Goal: Information Seeking & Learning: Learn about a topic

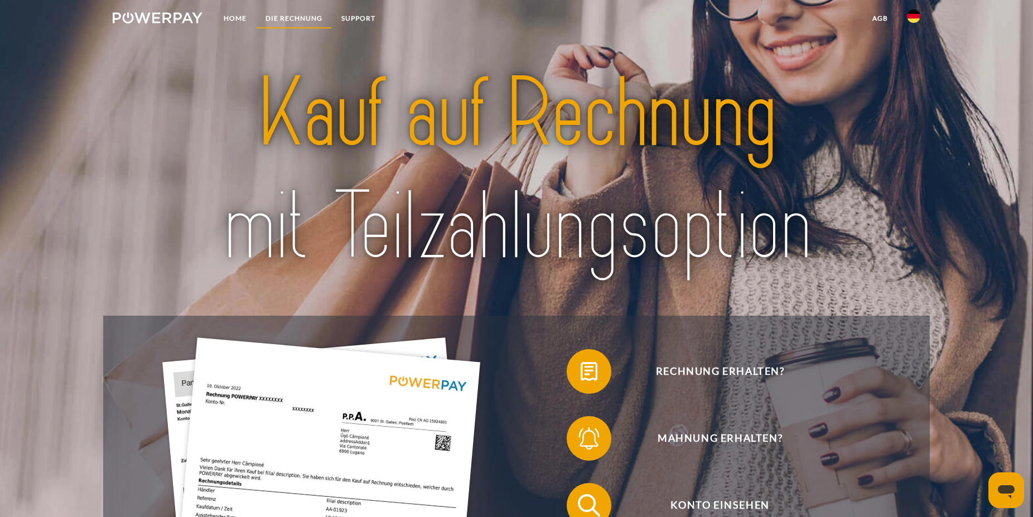
click at [291, 17] on link "DIE RECHNUNG" at bounding box center [294, 18] width 76 height 20
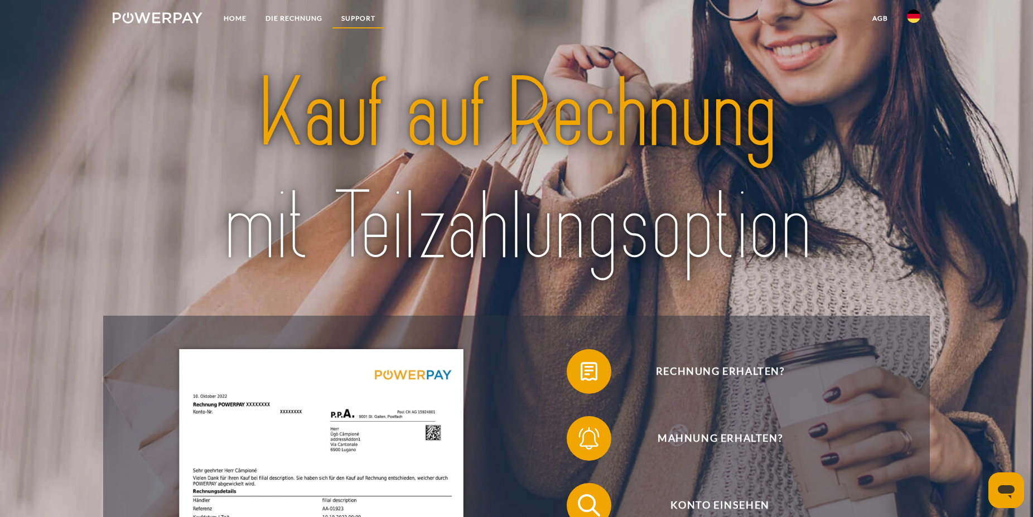
click at [358, 15] on link "SUPPORT" at bounding box center [358, 18] width 53 height 20
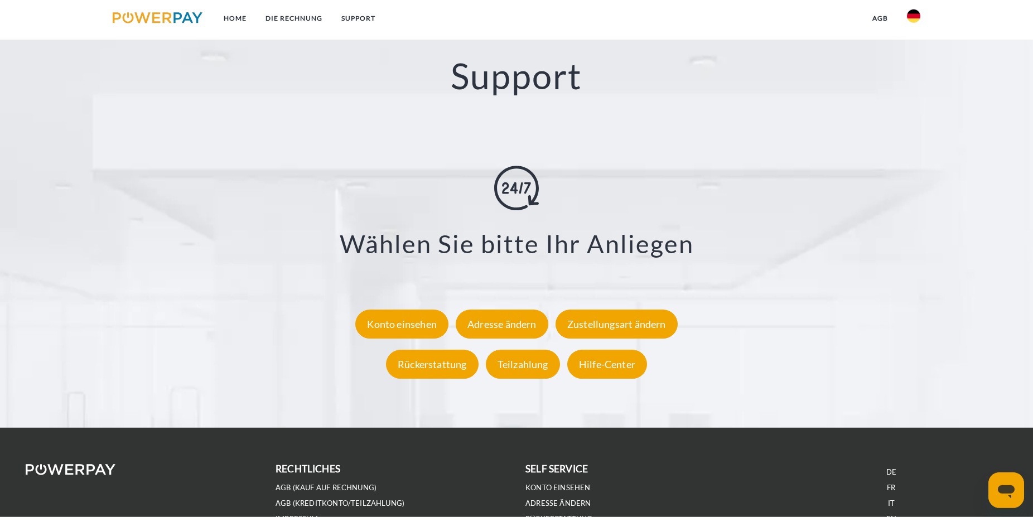
scroll to position [2075, 0]
click at [432, 363] on div "Rückerstattung" at bounding box center [432, 363] width 93 height 29
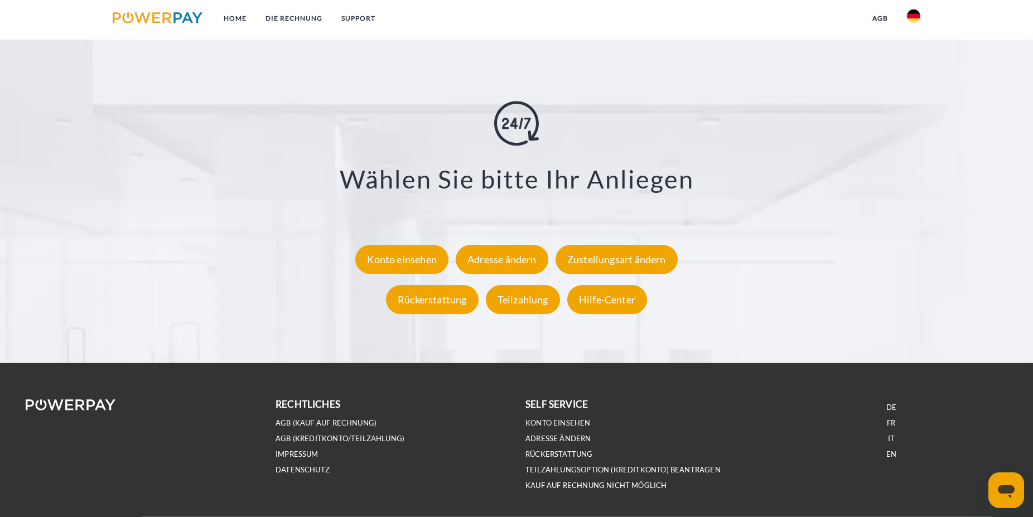
scroll to position [2177, 0]
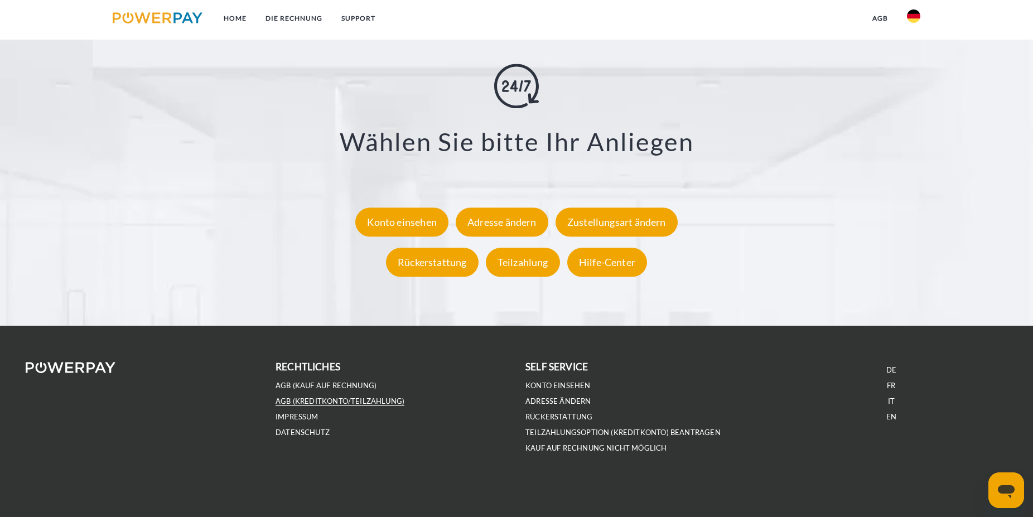
click at [306, 400] on link "AGB (Kreditkonto/Teilzahlung)" at bounding box center [340, 401] width 129 height 9
click at [547, 413] on link "Rückerstattung" at bounding box center [558, 416] width 67 height 9
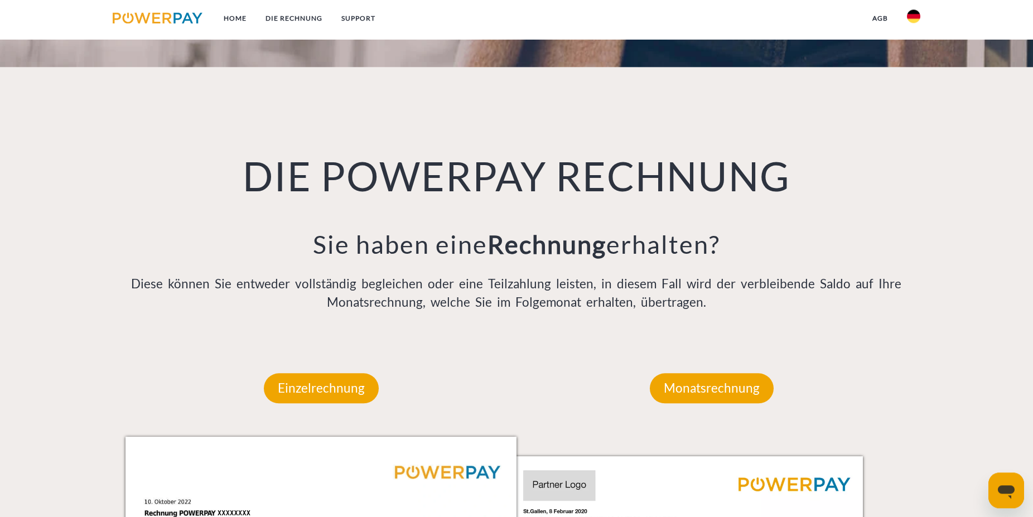
scroll to position [755, 0]
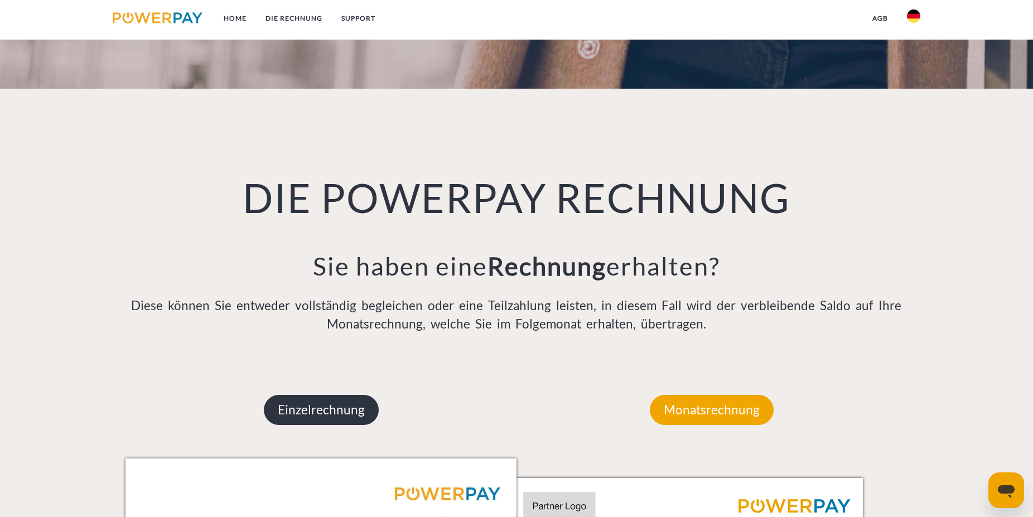
click at [309, 410] on p "Einzelrechnung" at bounding box center [321, 410] width 115 height 30
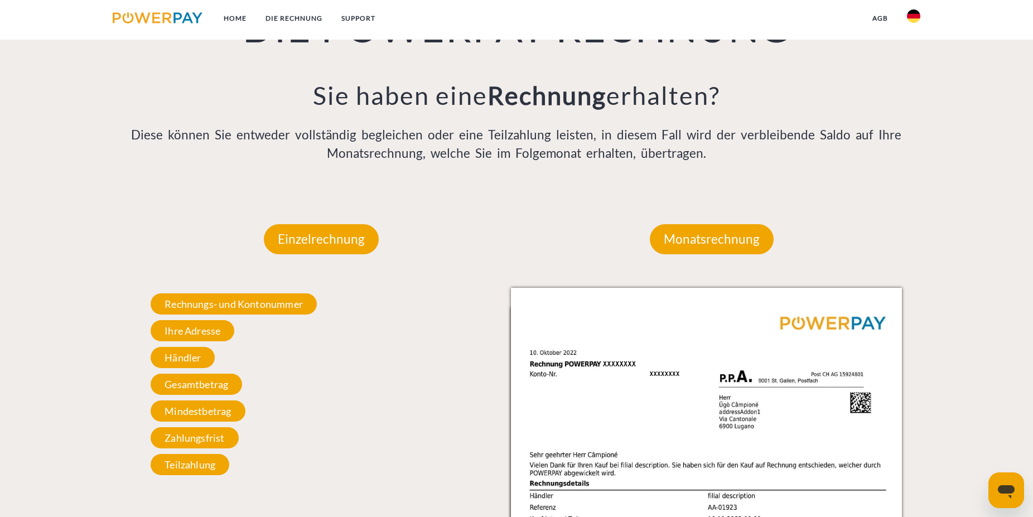
scroll to position [527, 0]
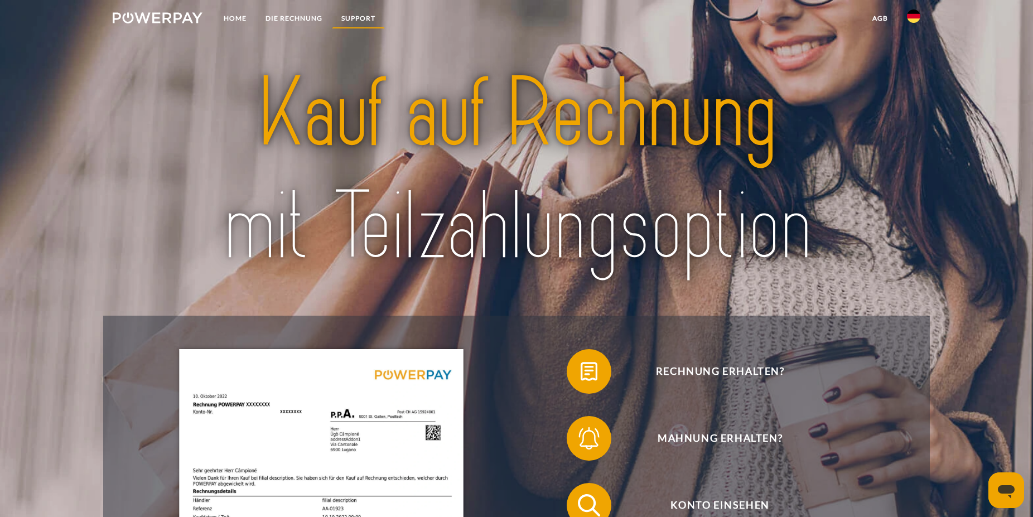
click at [368, 15] on link "SUPPORT" at bounding box center [358, 18] width 53 height 20
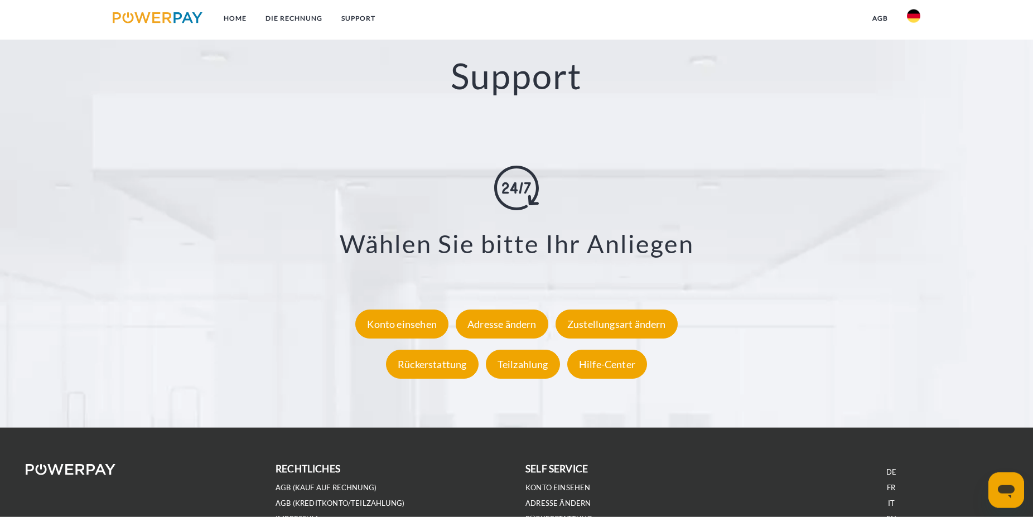
scroll to position [2075, 0]
click at [609, 363] on div "Hilfe-Center" at bounding box center [607, 363] width 80 height 29
